Goal: Task Accomplishment & Management: Manage account settings

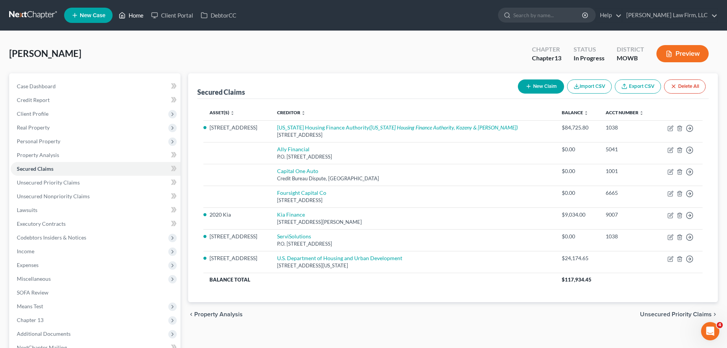
click at [140, 19] on link "Home" at bounding box center [131, 15] width 32 height 14
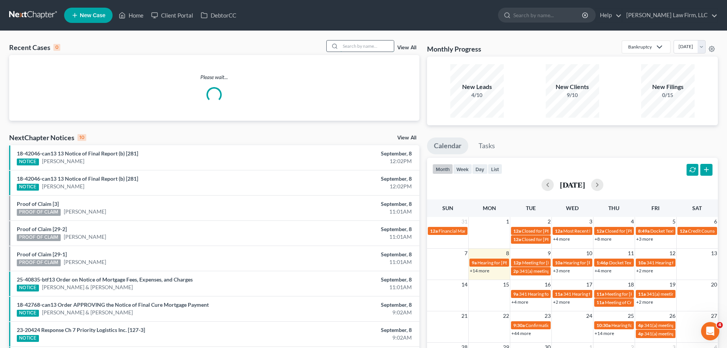
click at [371, 46] on input "search" at bounding box center [366, 45] width 53 height 11
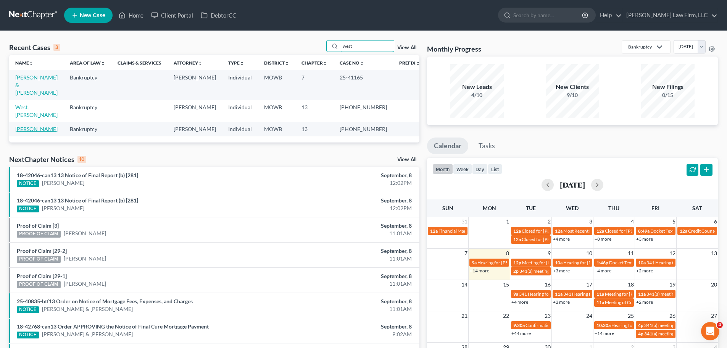
type input "west"
click at [37, 126] on link "[PERSON_NAME]" at bounding box center [36, 129] width 42 height 6
select select "2"
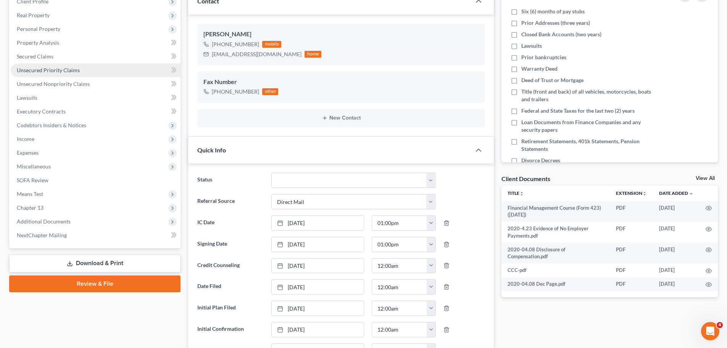
scroll to position [267, 0]
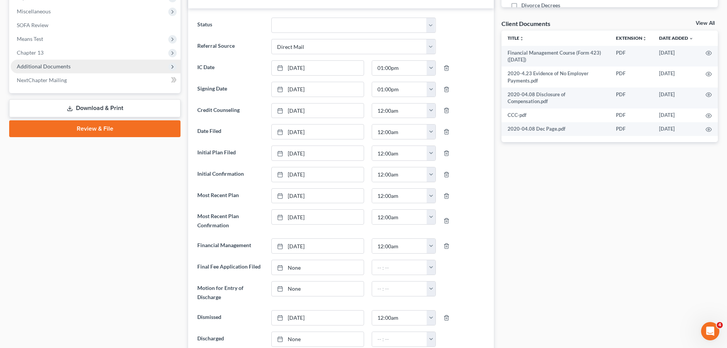
click at [80, 71] on span "Additional Documents" at bounding box center [96, 67] width 170 height 14
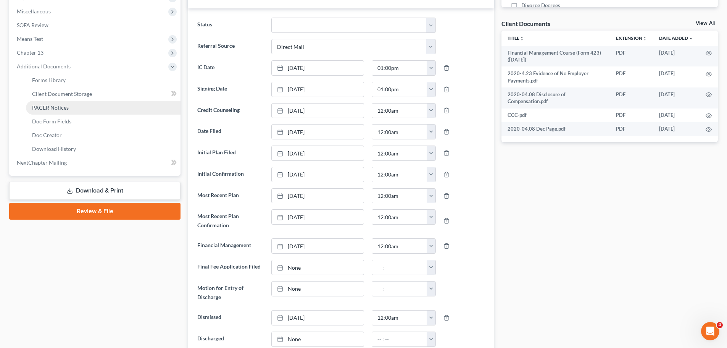
click at [72, 110] on link "PACER Notices" at bounding box center [103, 108] width 155 height 14
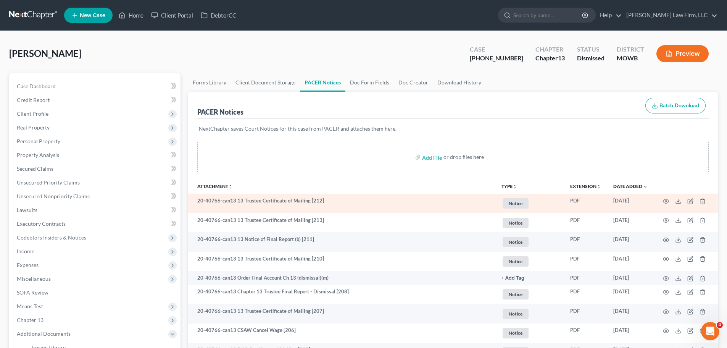
click at [516, 204] on span "Notice" at bounding box center [516, 203] width 26 height 10
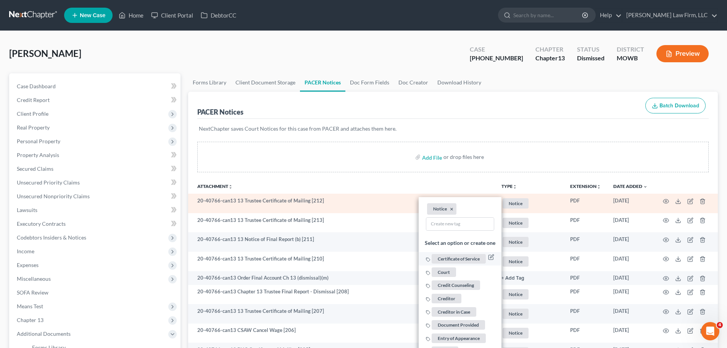
click at [451, 257] on span "Certificate of Service" at bounding box center [459, 259] width 54 height 10
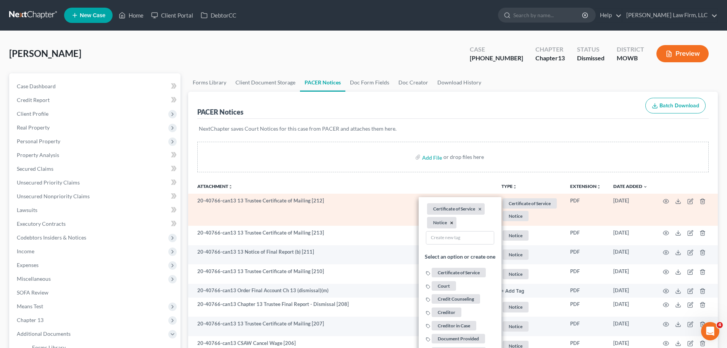
click at [451, 222] on button "×" at bounding box center [451, 222] width 3 height 7
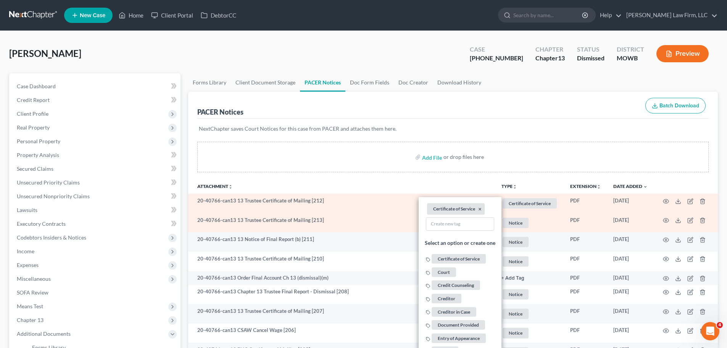
click at [514, 223] on span "Notice" at bounding box center [516, 222] width 26 height 10
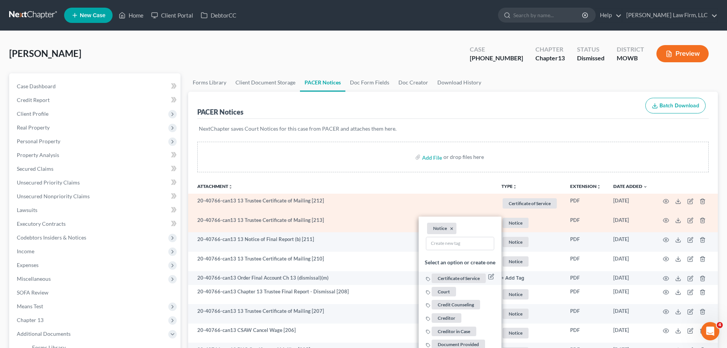
click at [454, 276] on span "Certificate of Service" at bounding box center [459, 278] width 54 height 10
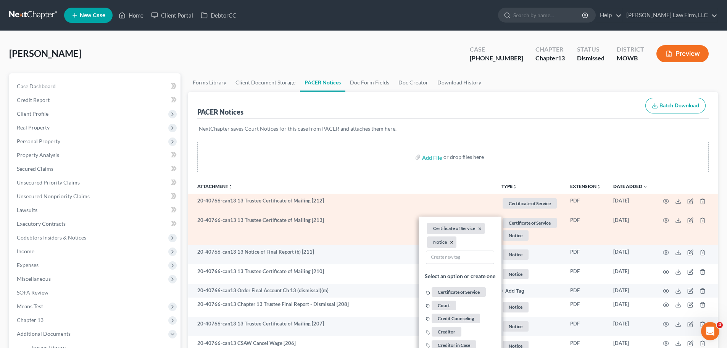
click at [450, 242] on button "×" at bounding box center [451, 241] width 3 height 7
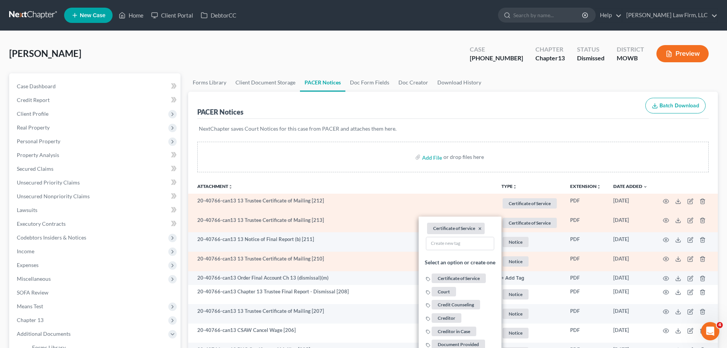
click at [515, 263] on span "Notice" at bounding box center [516, 261] width 26 height 10
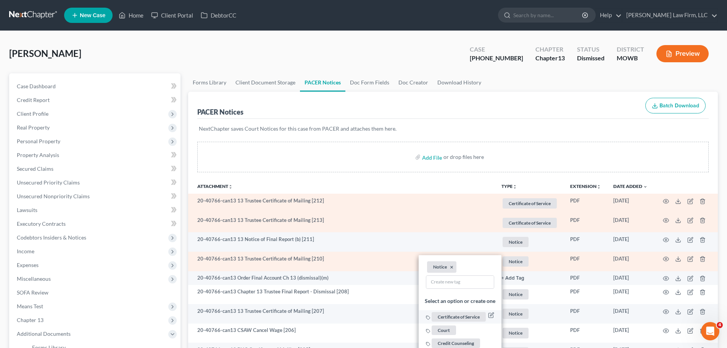
click at [464, 317] on span "Certificate of Service" at bounding box center [459, 317] width 54 height 10
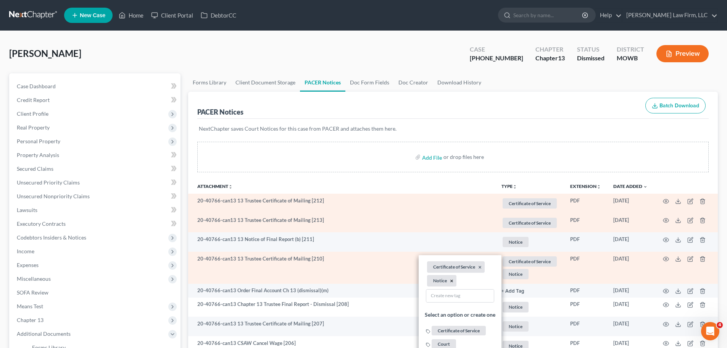
click at [452, 281] on button "×" at bounding box center [451, 280] width 3 height 7
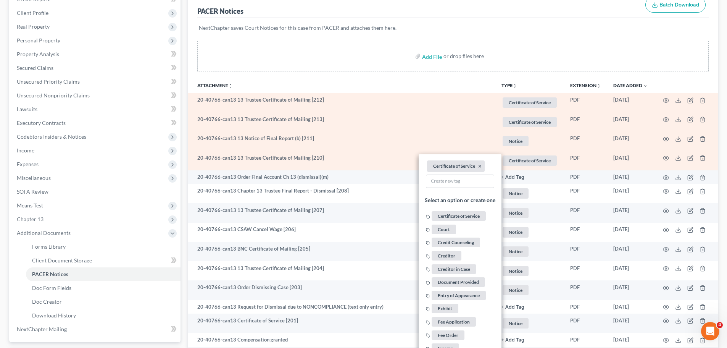
scroll to position [114, 0]
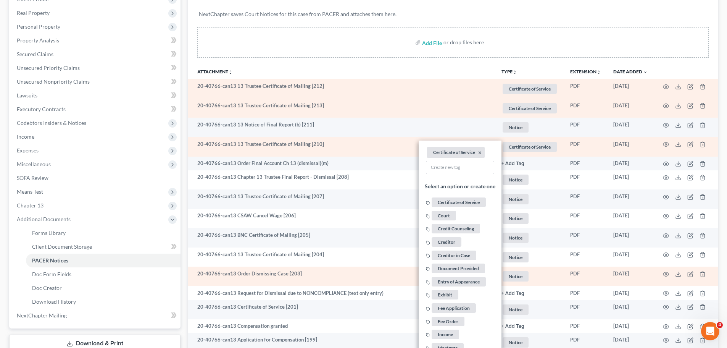
click at [518, 278] on span "Notice" at bounding box center [516, 276] width 26 height 10
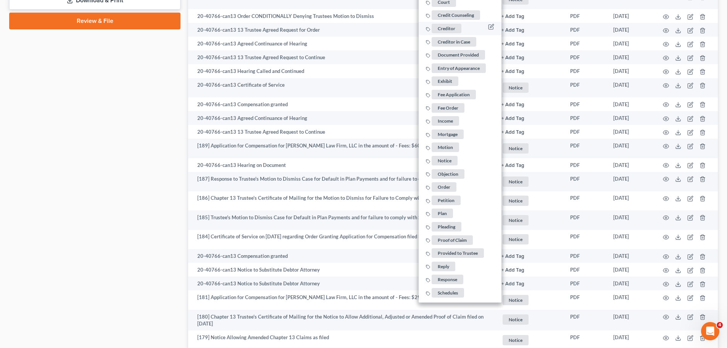
scroll to position [458, 0]
click at [449, 187] on span "Order" at bounding box center [444, 186] width 25 height 10
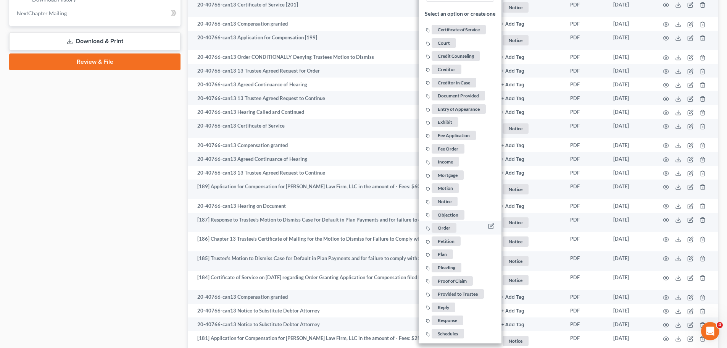
scroll to position [343, 0]
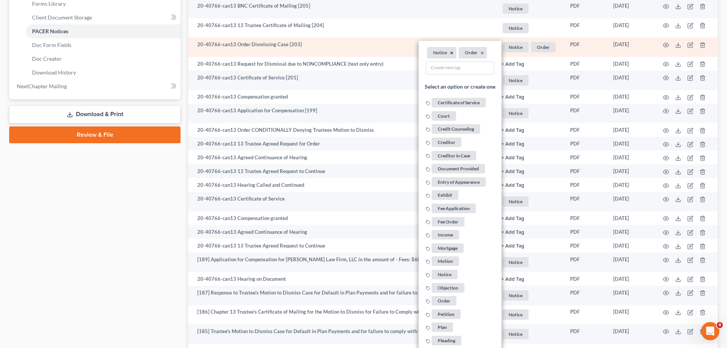
click at [451, 53] on button "×" at bounding box center [451, 53] width 3 height 7
click at [677, 44] on icon at bounding box center [678, 45] width 6 height 6
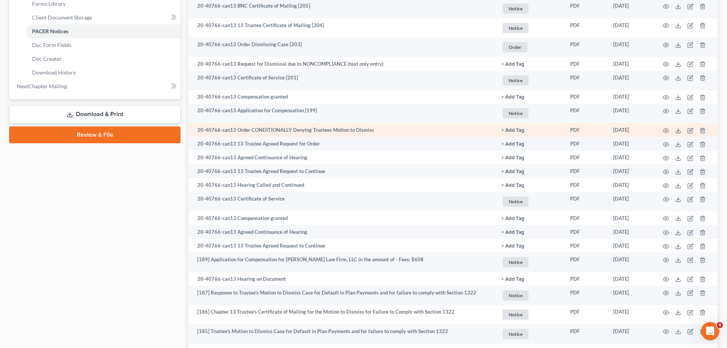
click at [509, 125] on td "+ Add Tag Select an option or create one Certificate of Service Court Credit Co…" at bounding box center [529, 130] width 69 height 14
click at [511, 127] on link "+ Add Tag" at bounding box center [529, 129] width 56 height 7
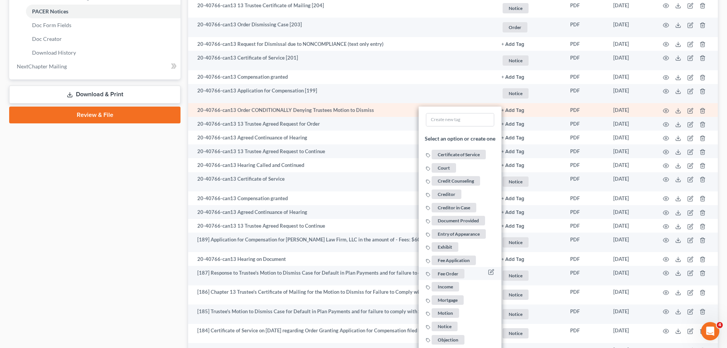
scroll to position [382, 0]
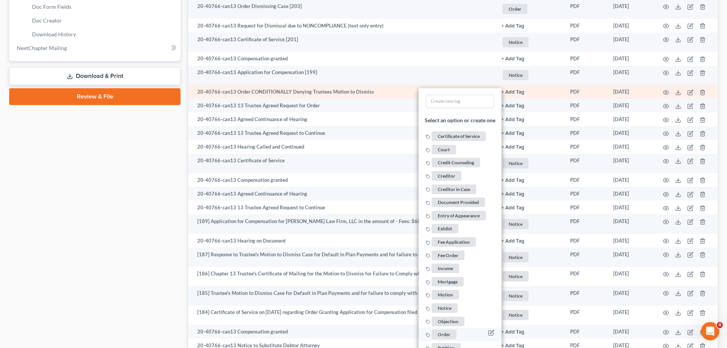
click at [449, 332] on span "Order" at bounding box center [444, 334] width 25 height 10
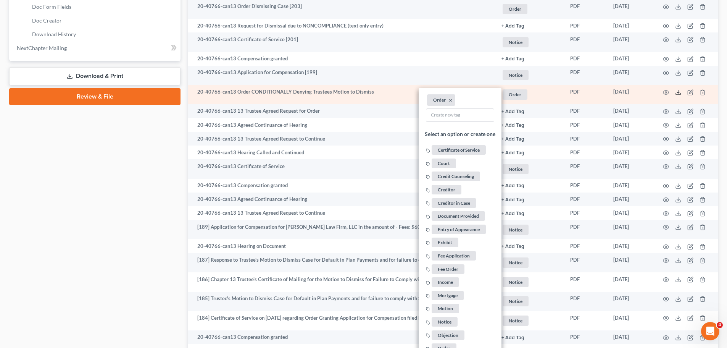
click at [678, 92] on icon at bounding box center [678, 92] width 6 height 6
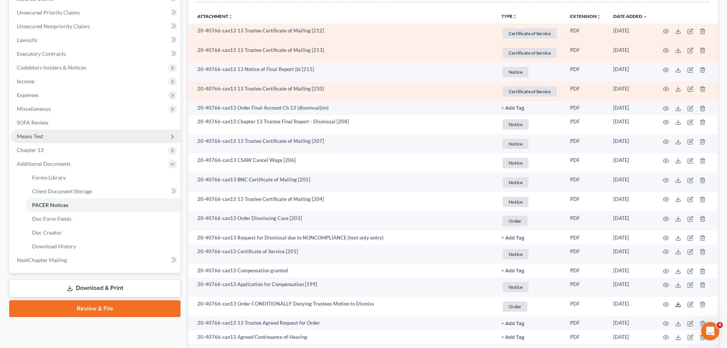
scroll to position [0, 0]
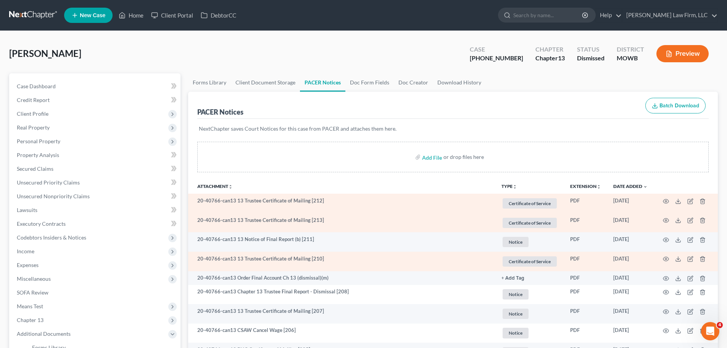
click at [134, 22] on ul "New Case Home Client Portal DebtorCC - No Result - See all results Or Press Ent…" at bounding box center [391, 15] width 654 height 20
click at [134, 19] on link "Home" at bounding box center [131, 15] width 32 height 14
